Goal: Information Seeking & Learning: Learn about a topic

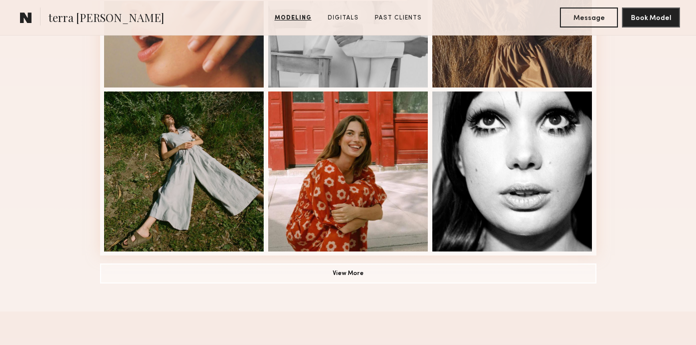
scroll to position [708, 0]
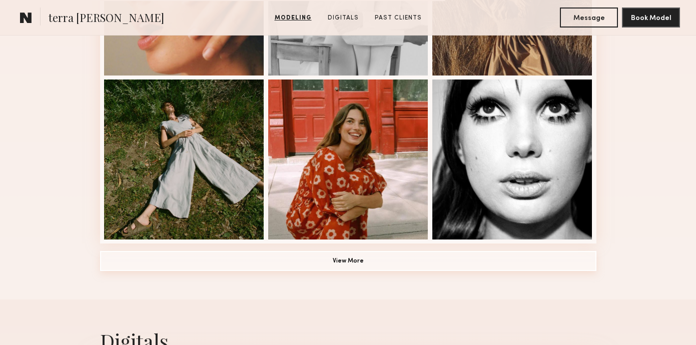
click at [318, 263] on button "View More" at bounding box center [348, 261] width 496 height 20
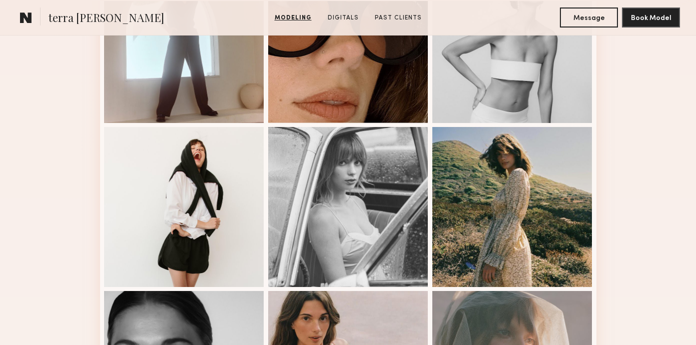
scroll to position [1158, 0]
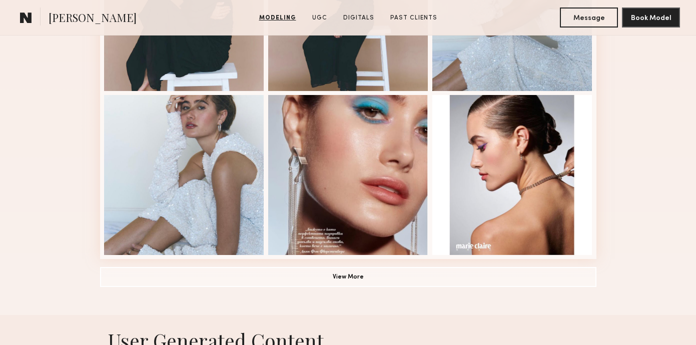
scroll to position [692, 0]
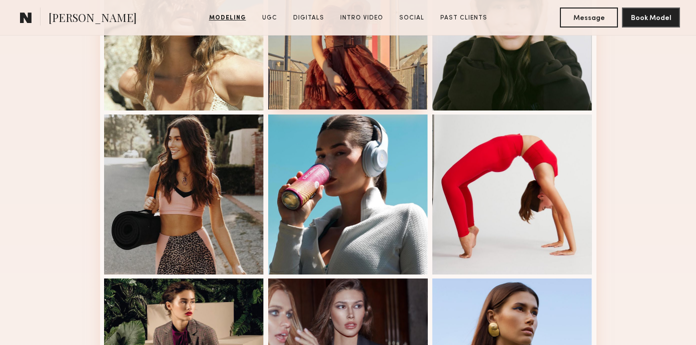
scroll to position [509, 0]
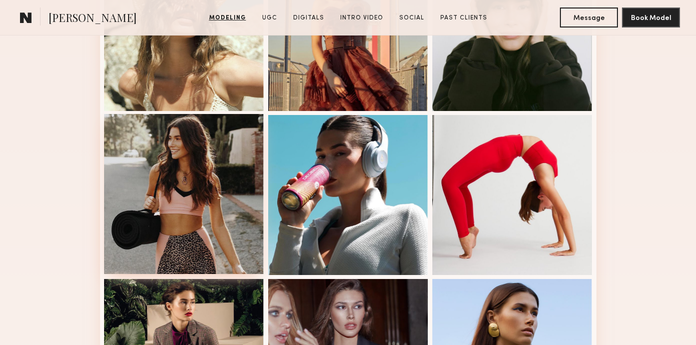
click at [205, 214] on div at bounding box center [184, 194] width 160 height 160
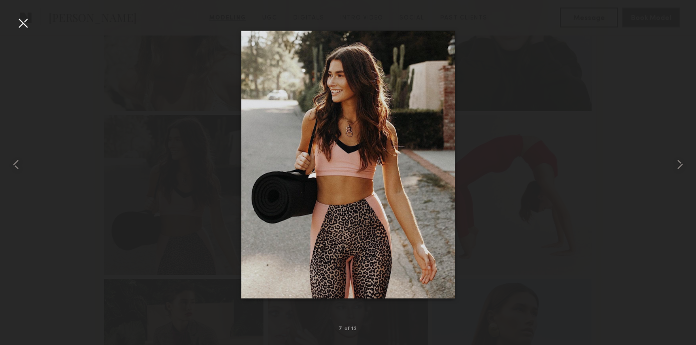
click at [215, 222] on div at bounding box center [348, 164] width 696 height 297
click at [27, 24] on div at bounding box center [23, 23] width 16 height 16
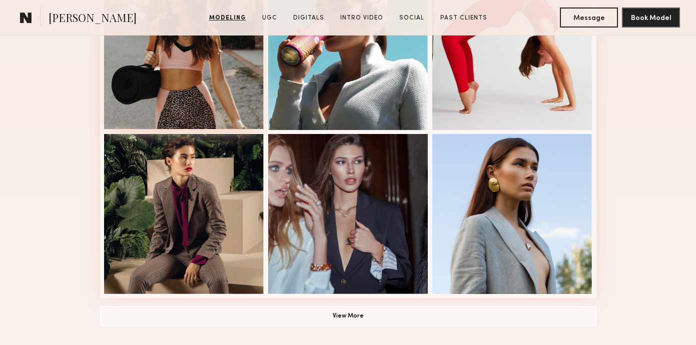
scroll to position [659, 0]
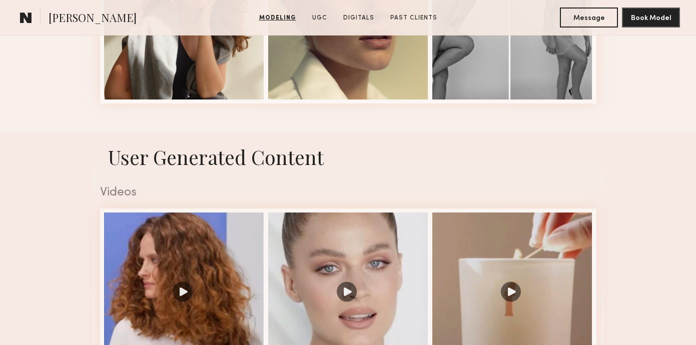
scroll to position [848, 0]
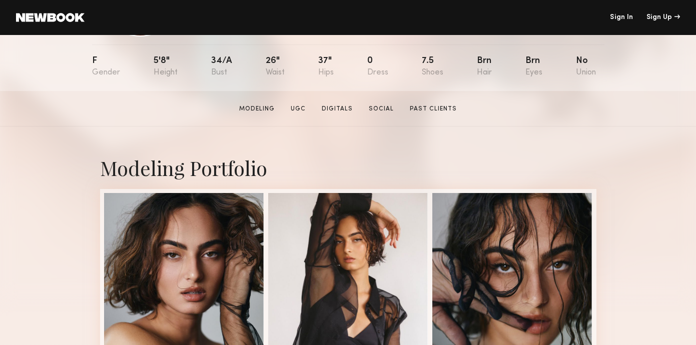
scroll to position [115, 0]
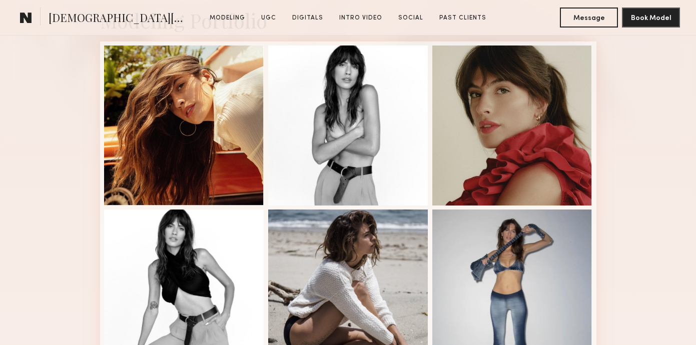
scroll to position [276, 0]
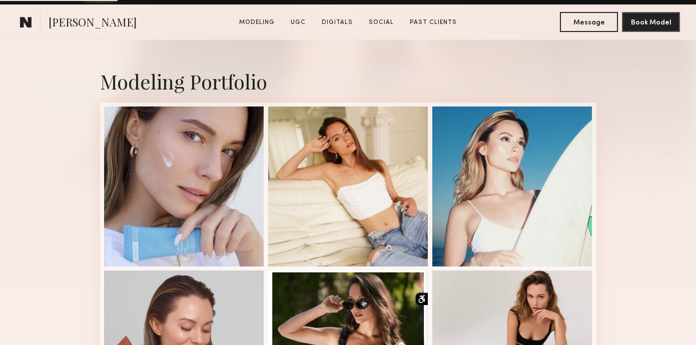
scroll to position [198, 0]
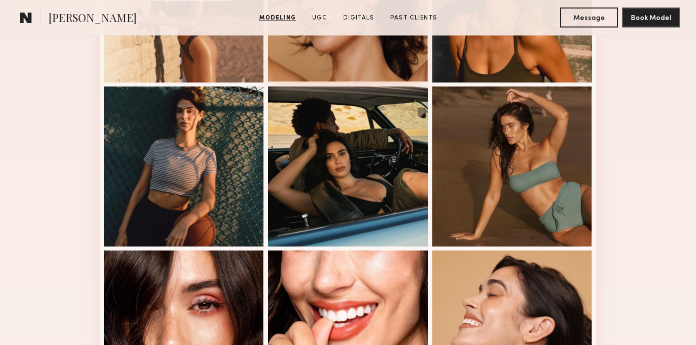
scroll to position [380, 0]
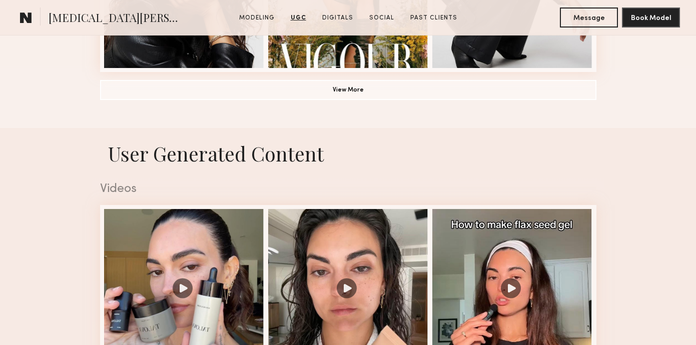
scroll to position [887, 0]
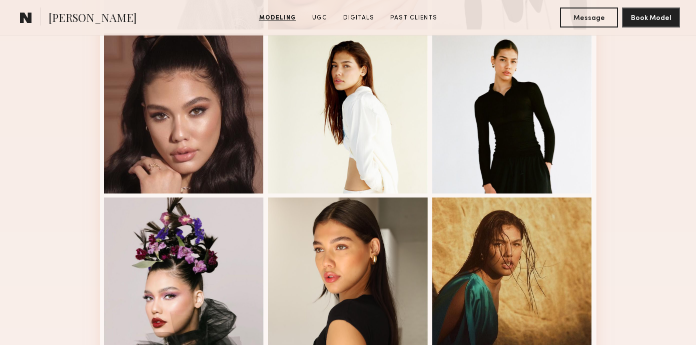
scroll to position [425, 0]
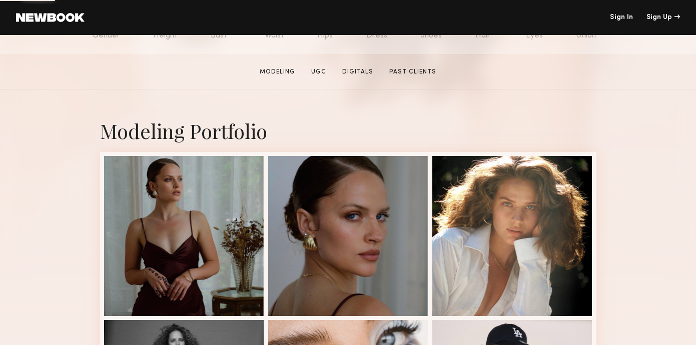
scroll to position [139, 0]
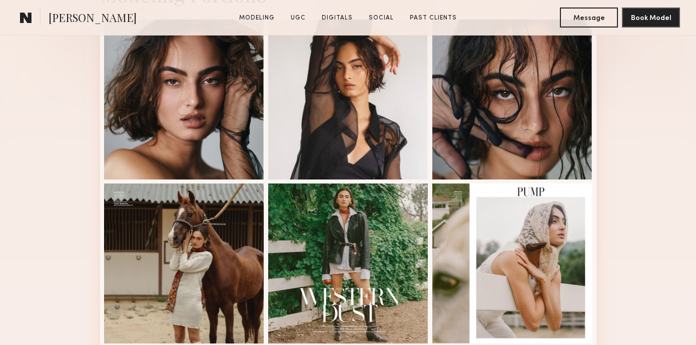
scroll to position [329, 0]
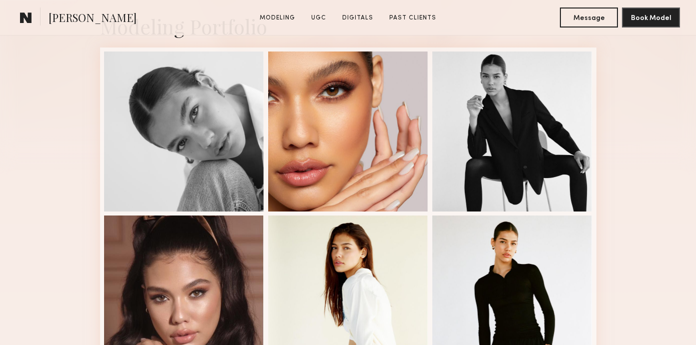
scroll to position [245, 0]
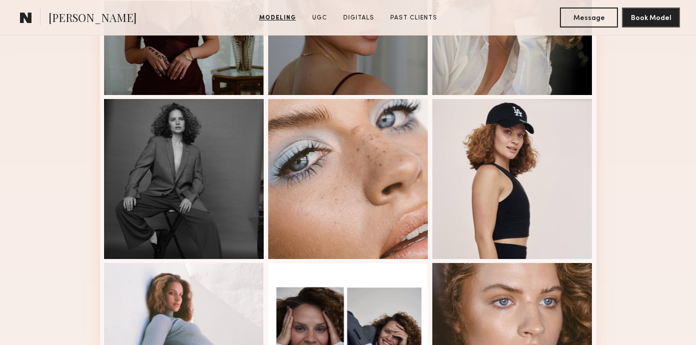
scroll to position [370, 0]
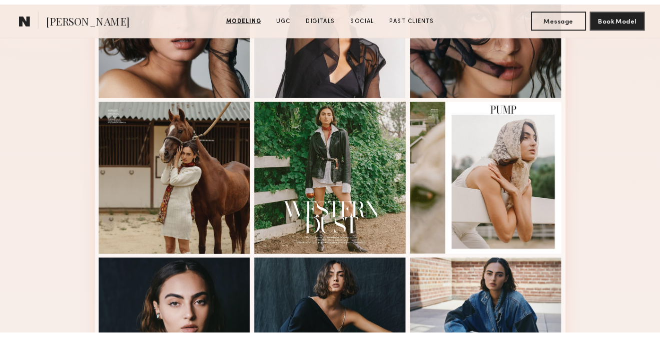
scroll to position [372, 0]
